Goal: Transaction & Acquisition: Obtain resource

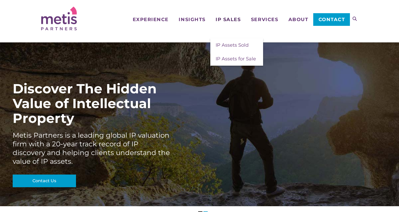
click at [229, 20] on span "IP Sales" at bounding box center [227, 19] width 25 height 5
click at [237, 57] on span "IP Assets for Sale" at bounding box center [235, 59] width 40 height 6
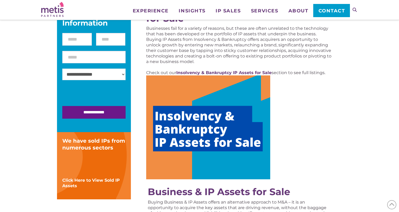
click at [325, 140] on div at bounding box center [238, 127] width 185 height 104
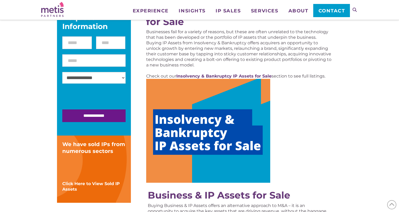
scroll to position [93, 0]
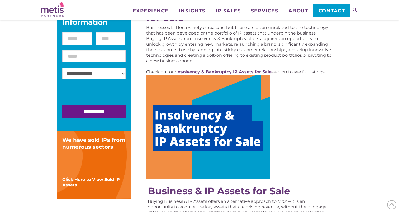
click at [216, 134] on img at bounding box center [208, 127] width 124 height 104
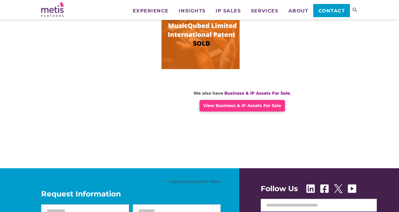
scroll to position [425, 0]
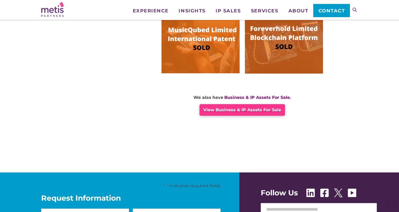
click at [259, 110] on span "View Business & IP Assets For Sale" at bounding box center [242, 109] width 78 height 5
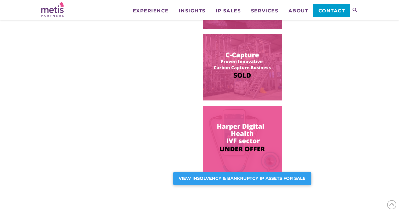
scroll to position [368, 0]
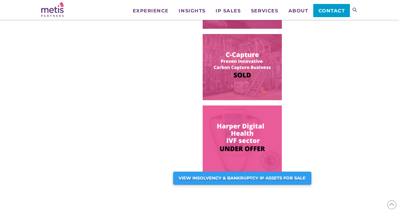
click at [253, 180] on strong "VIEW INSOLVENCY & BANKRUPTCY IP ASSETS FOR SALE" at bounding box center [242, 178] width 127 height 5
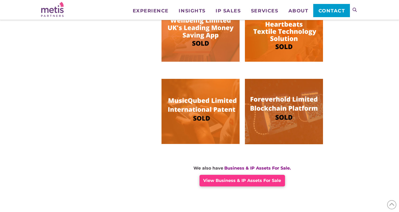
scroll to position [354, 0]
click at [201, 103] on img at bounding box center [200, 111] width 78 height 65
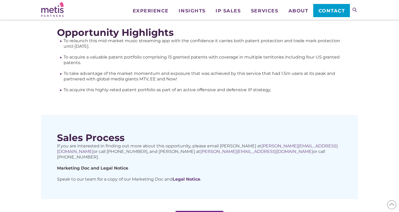
scroll to position [247, 0]
